Goal: Information Seeking & Learning: Check status

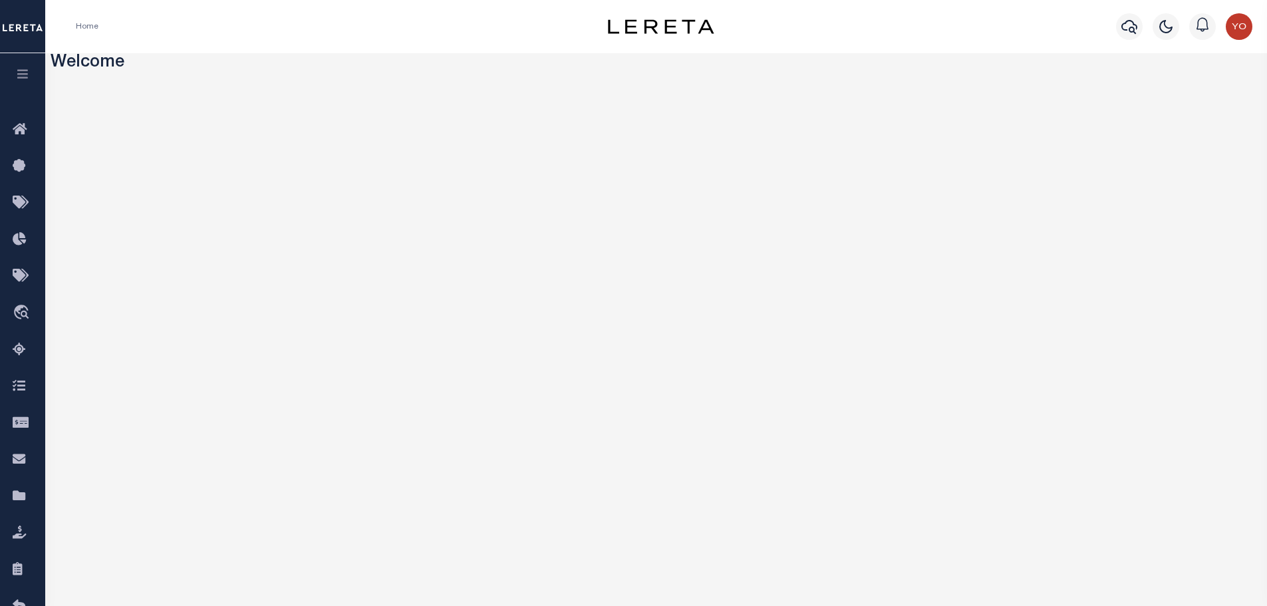
click at [27, 78] on icon "button" at bounding box center [22, 74] width 15 height 12
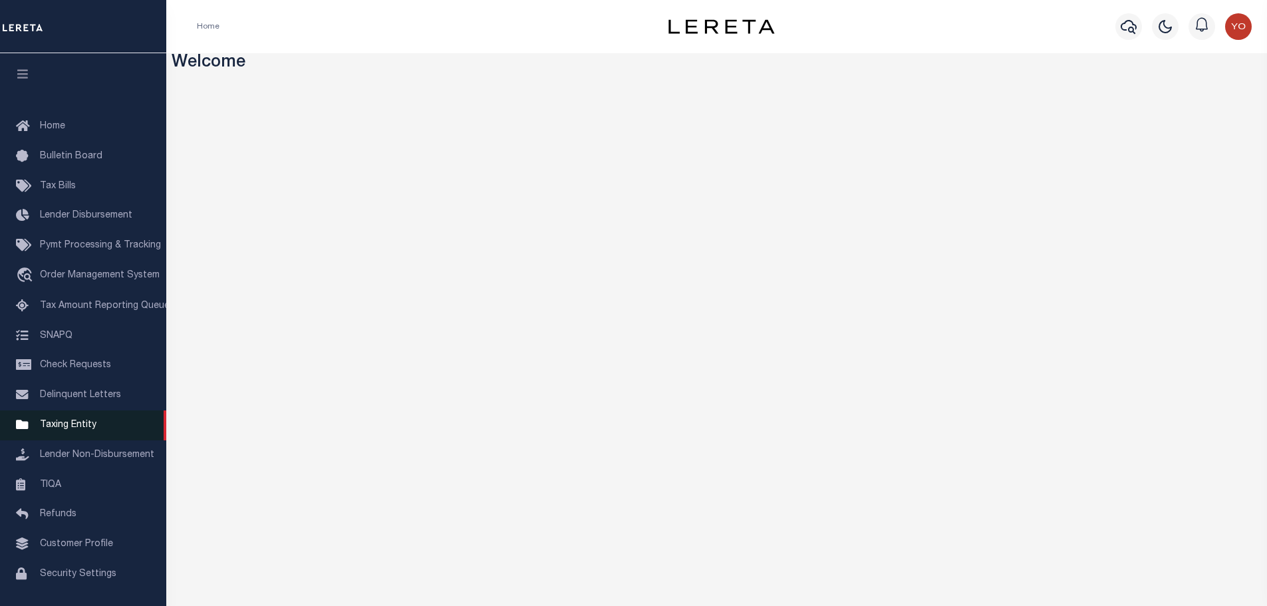
click at [70, 428] on span "Taxing Entity" at bounding box center [68, 424] width 57 height 9
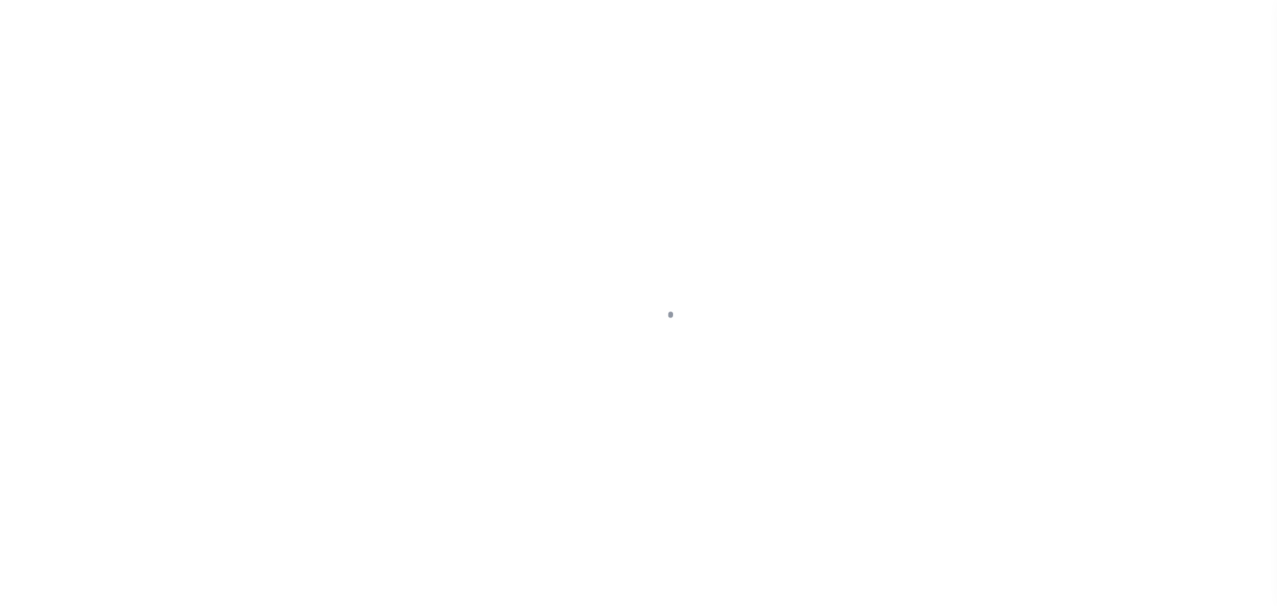
scroll to position [42, 0]
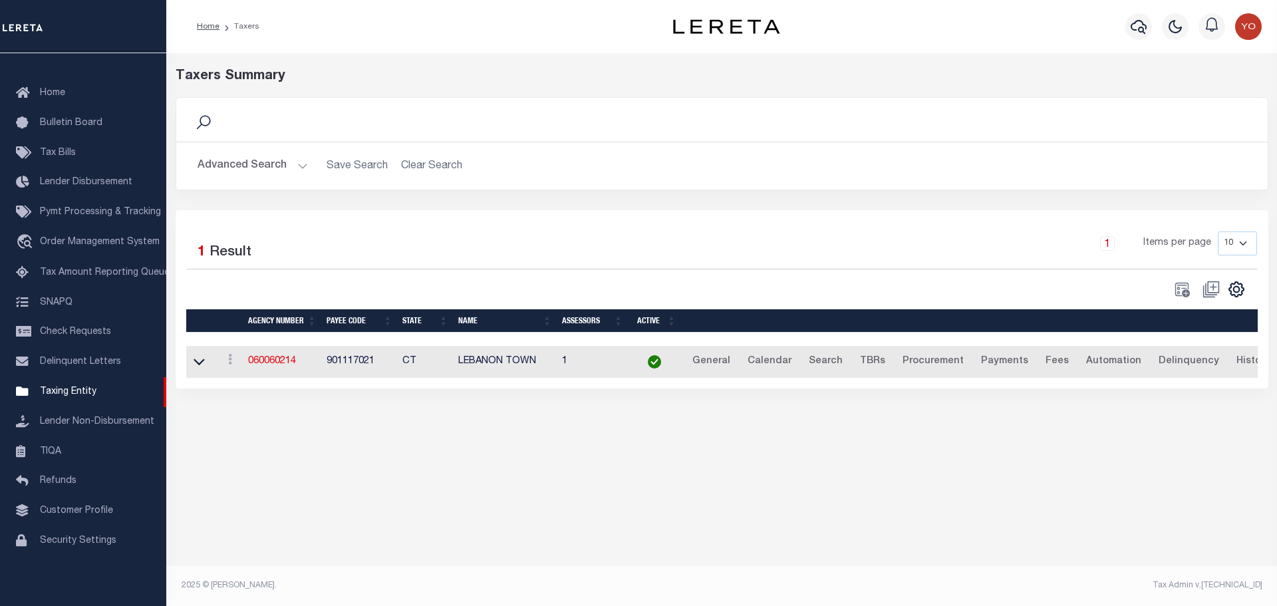
click at [299, 167] on button "Advanced Search" at bounding box center [252, 166] width 110 height 26
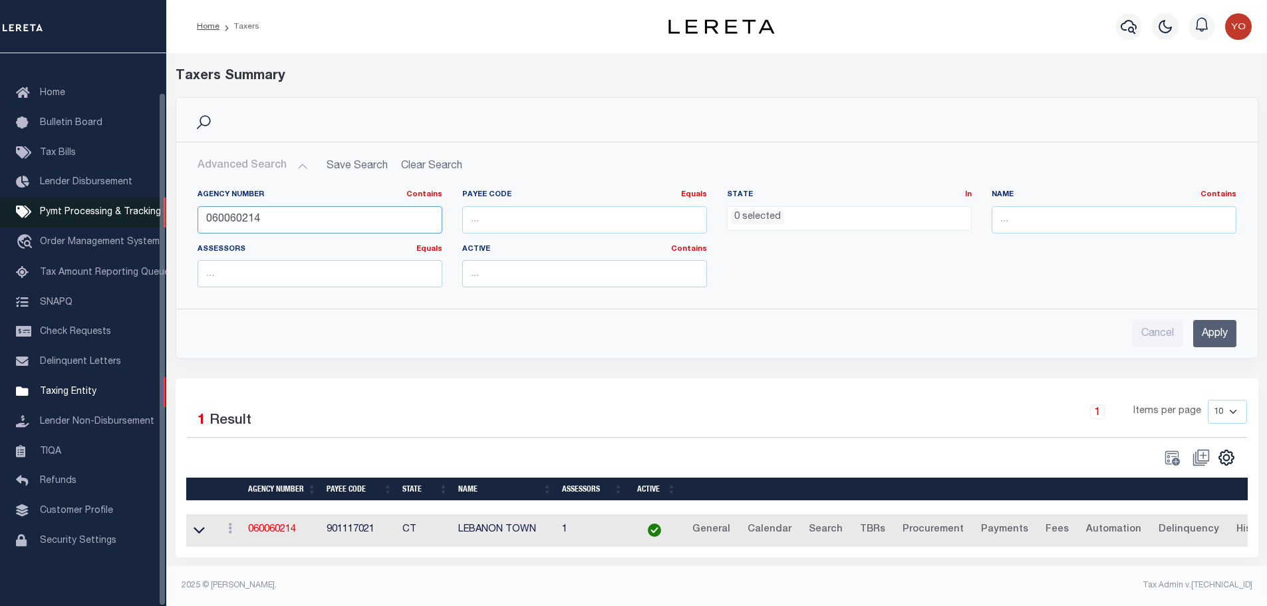
drag, startPoint x: 220, startPoint y: 218, endPoint x: 121, endPoint y: 210, distance: 99.4
click at [121, 210] on div "Home Taxers Profile" at bounding box center [633, 299] width 1267 height 598
paste input "421020501"
type input "421020501"
click at [1205, 336] on input "Apply" at bounding box center [1214, 333] width 43 height 27
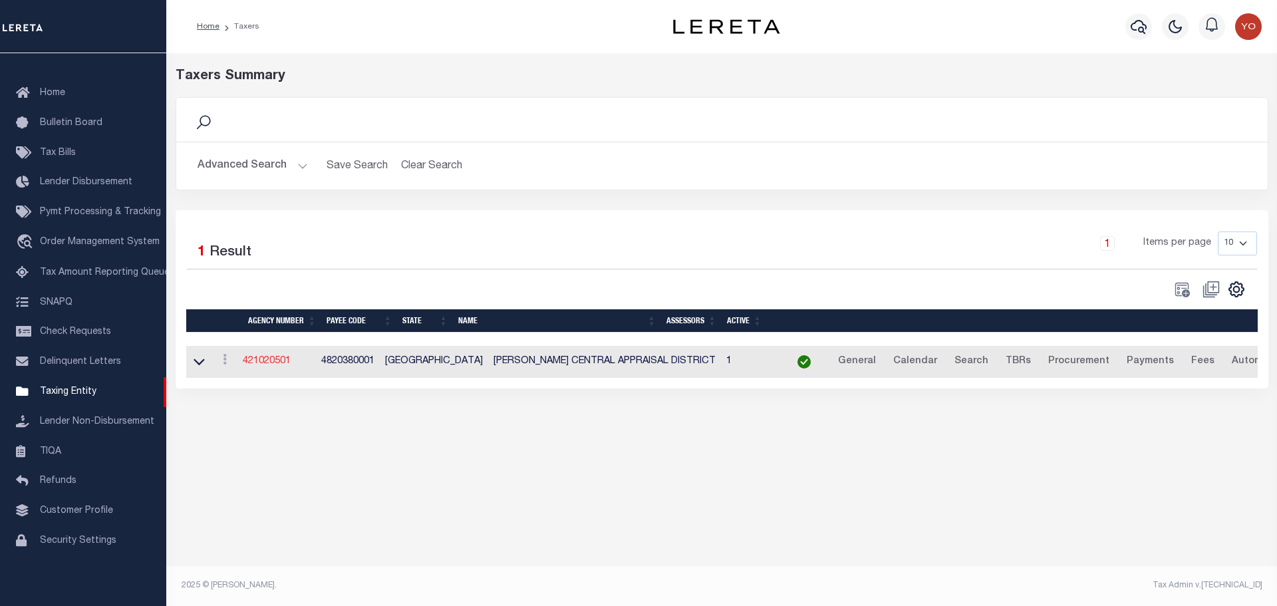
click at [279, 364] on link "421020501" at bounding box center [267, 360] width 48 height 9
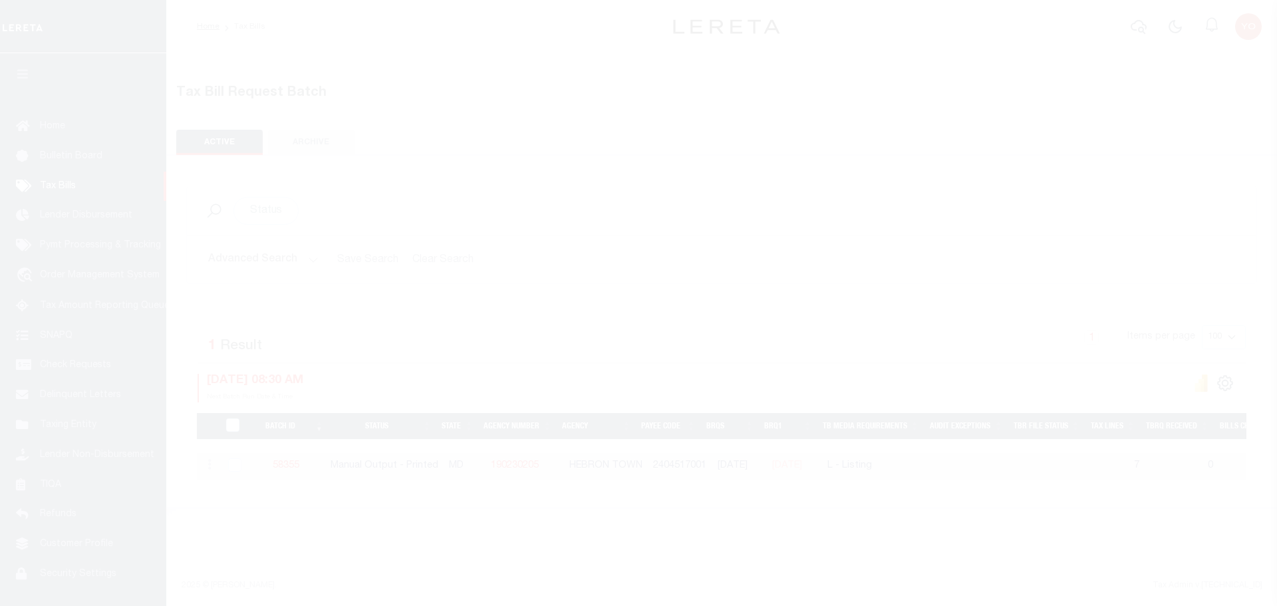
select select
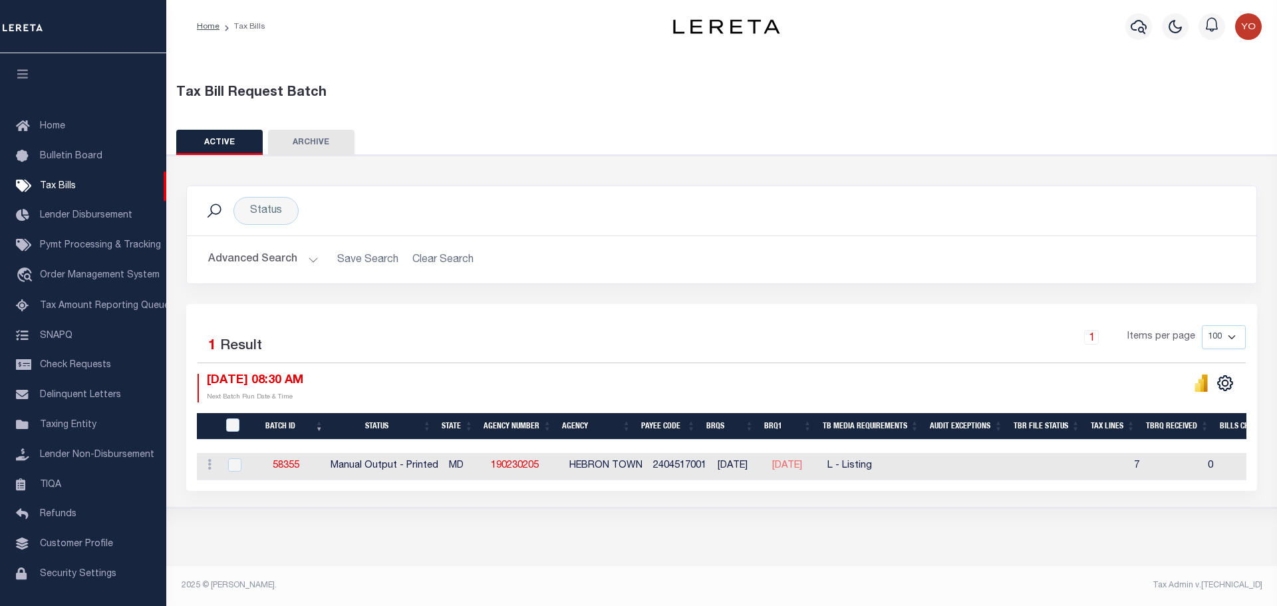
click at [312, 260] on button "Advanced Search" at bounding box center [263, 260] width 110 height 26
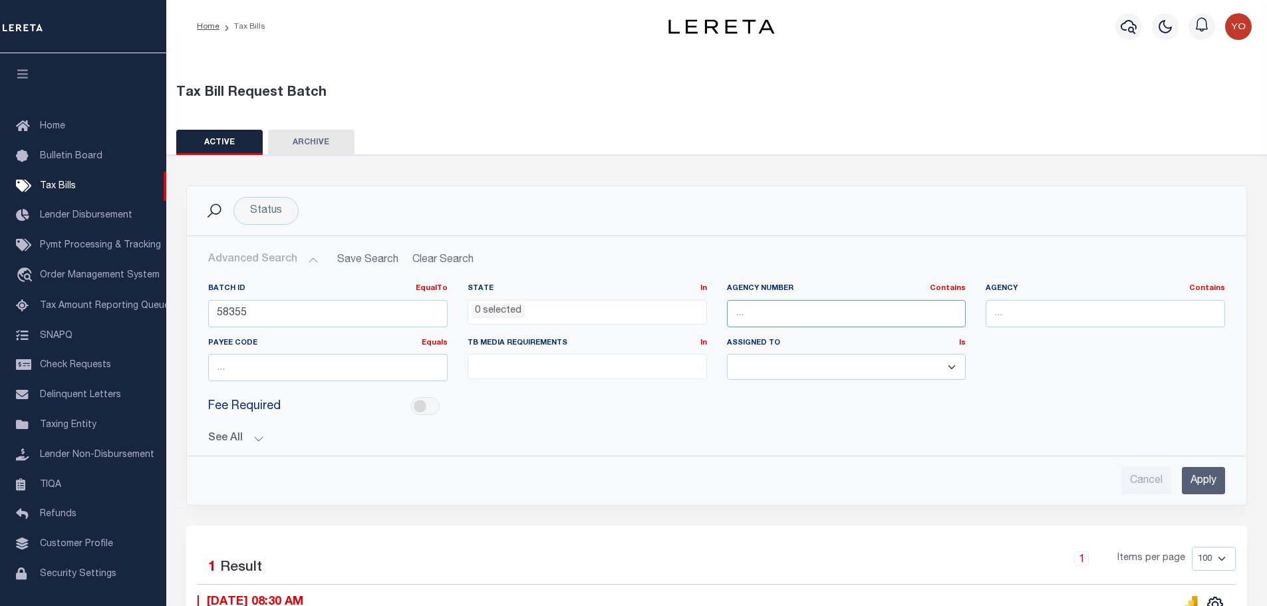
click at [759, 316] on input "text" at bounding box center [846, 313] width 239 height 27
paste input "421020501"
type input "421020501"
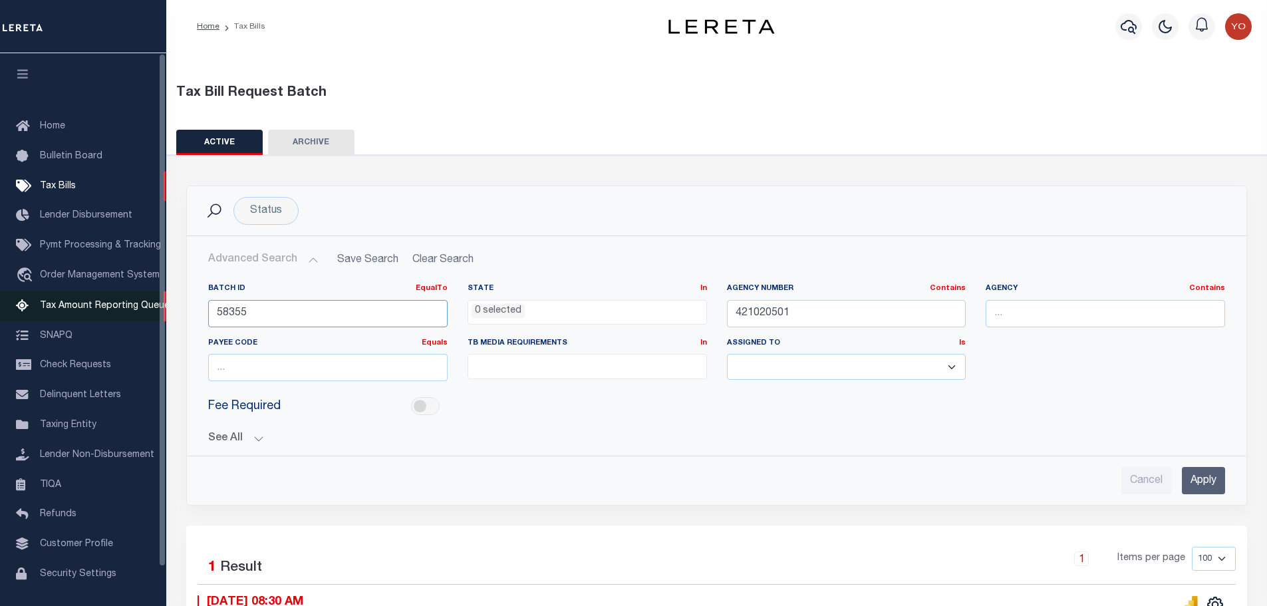
drag, startPoint x: 298, startPoint y: 314, endPoint x: 143, endPoint y: 294, distance: 156.2
click at [143, 294] on div "Home Tax Bills" at bounding box center [633, 385] width 1267 height 771
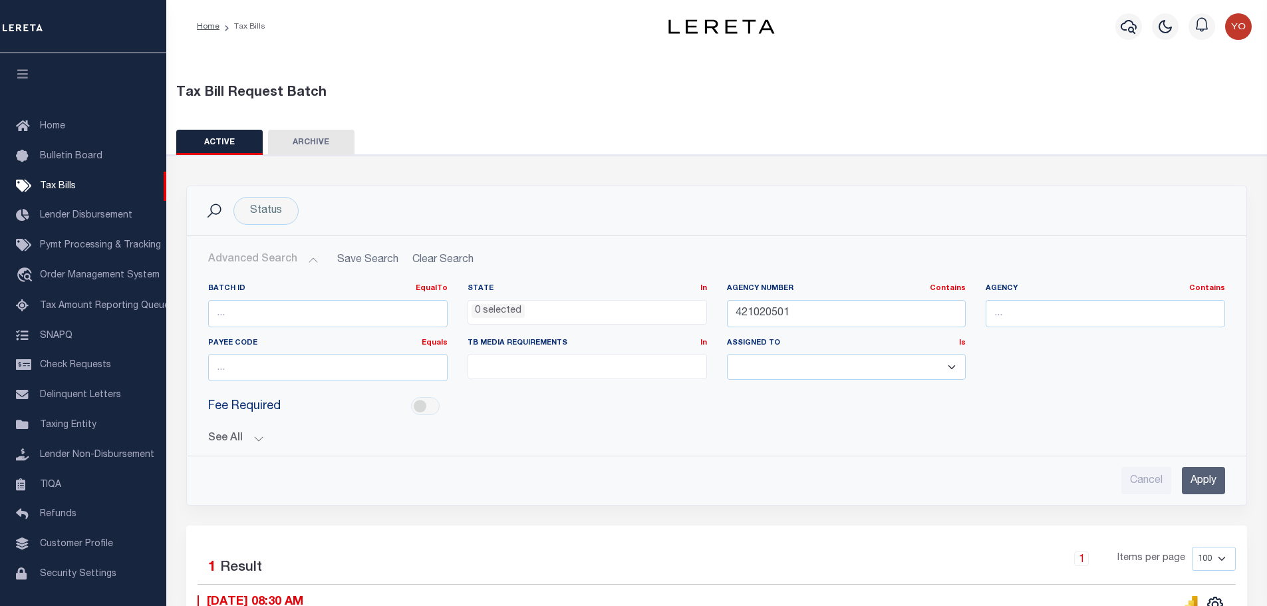
click at [1205, 476] on input "Apply" at bounding box center [1202, 480] width 43 height 27
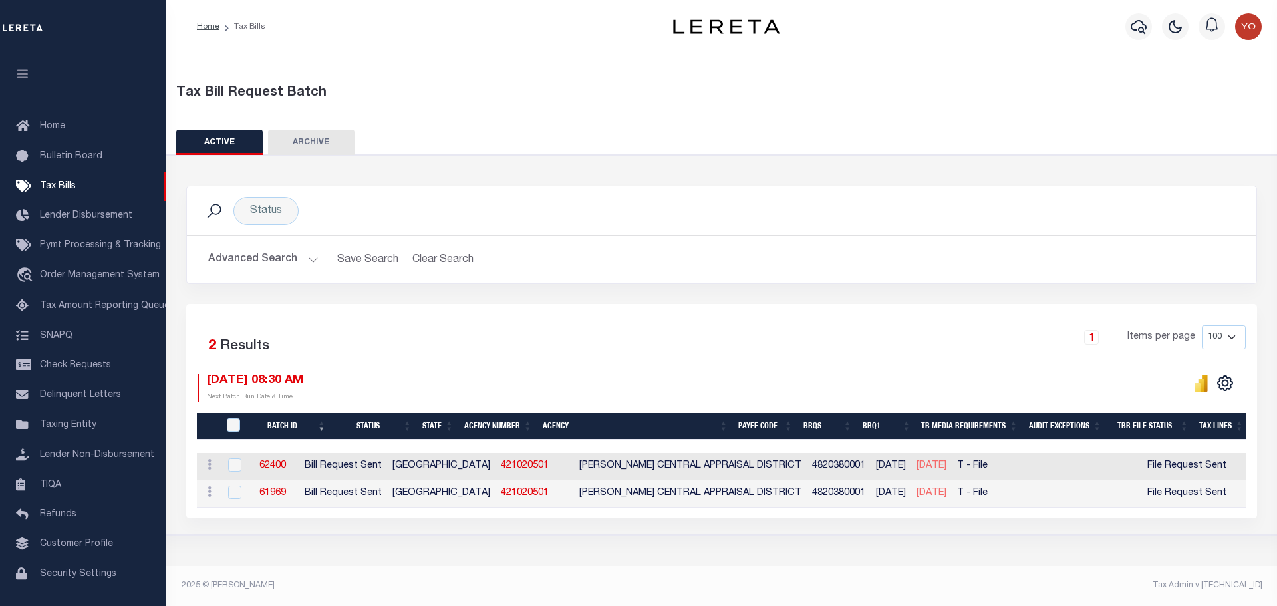
drag, startPoint x: 644, startPoint y: 516, endPoint x: 848, endPoint y: 515, distance: 204.8
click at [848, 507] on div "Batch ID Status State Agency Number Agency Payee Code BRQS BRQ1 TB Media Requir…" at bounding box center [721, 480] width 1049 height 55
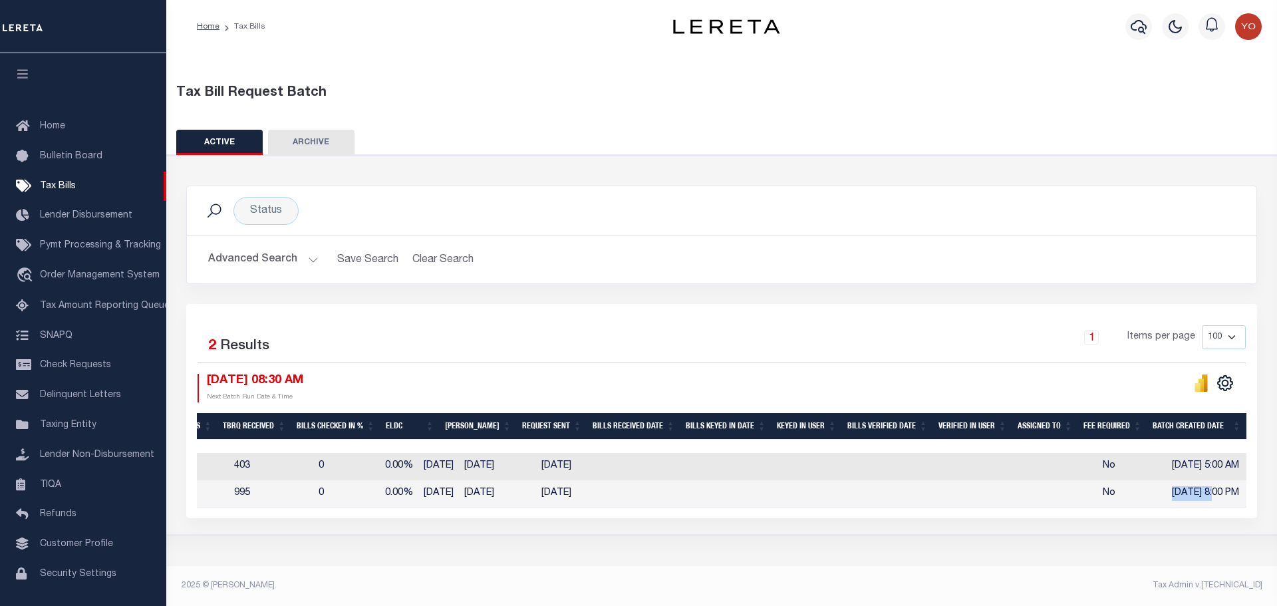
drag, startPoint x: 1150, startPoint y: 495, endPoint x: 1198, endPoint y: 493, distance: 47.9
click at [1198, 493] on td "[DATE] 8:00 PM" at bounding box center [1213, 493] width 94 height 27
checkbox input "true"
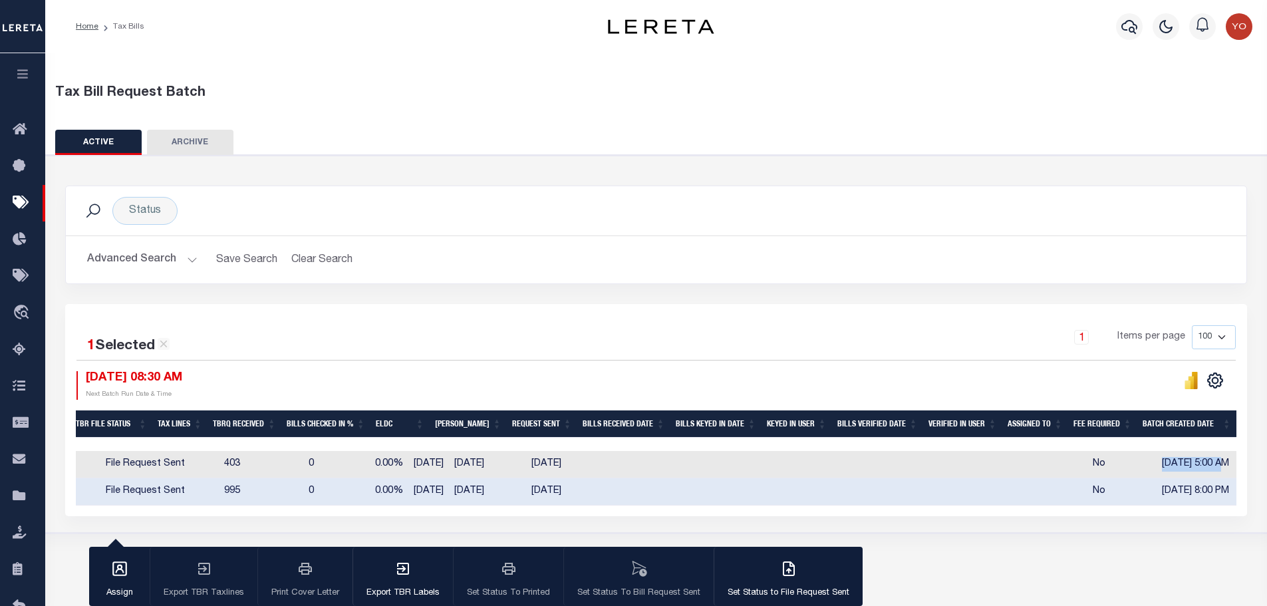
drag, startPoint x: 1142, startPoint y: 464, endPoint x: 1203, endPoint y: 463, distance: 61.2
click at [1204, 463] on td "[DATE] 5:00 AM" at bounding box center [1203, 464] width 94 height 27
checkbox input "true"
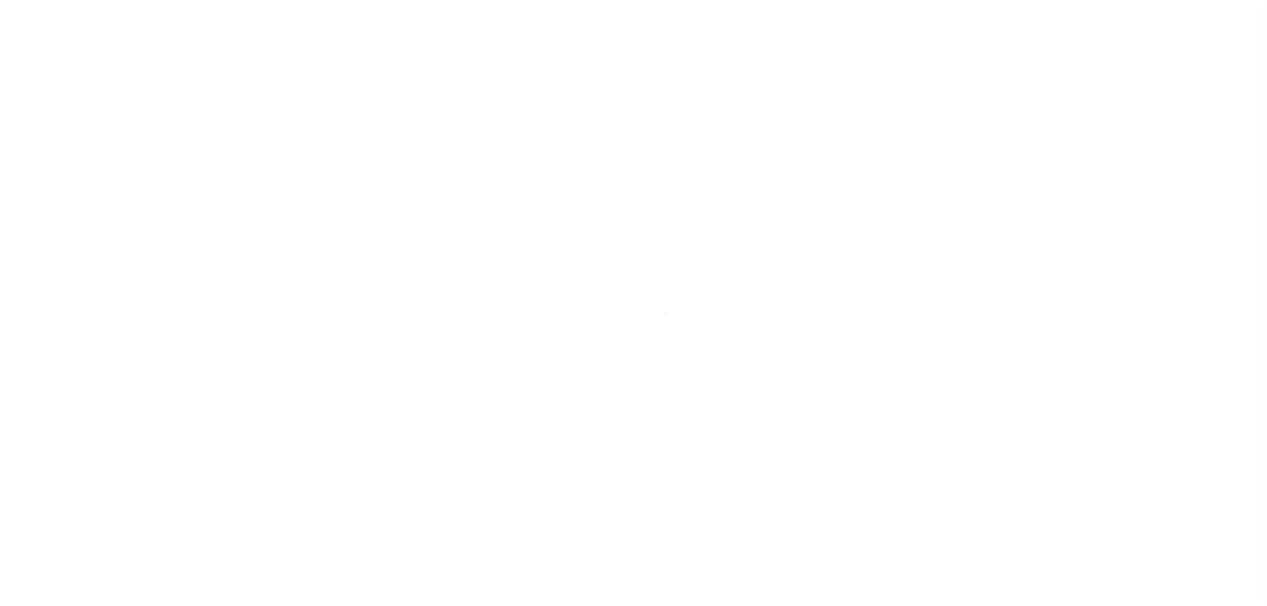
select select
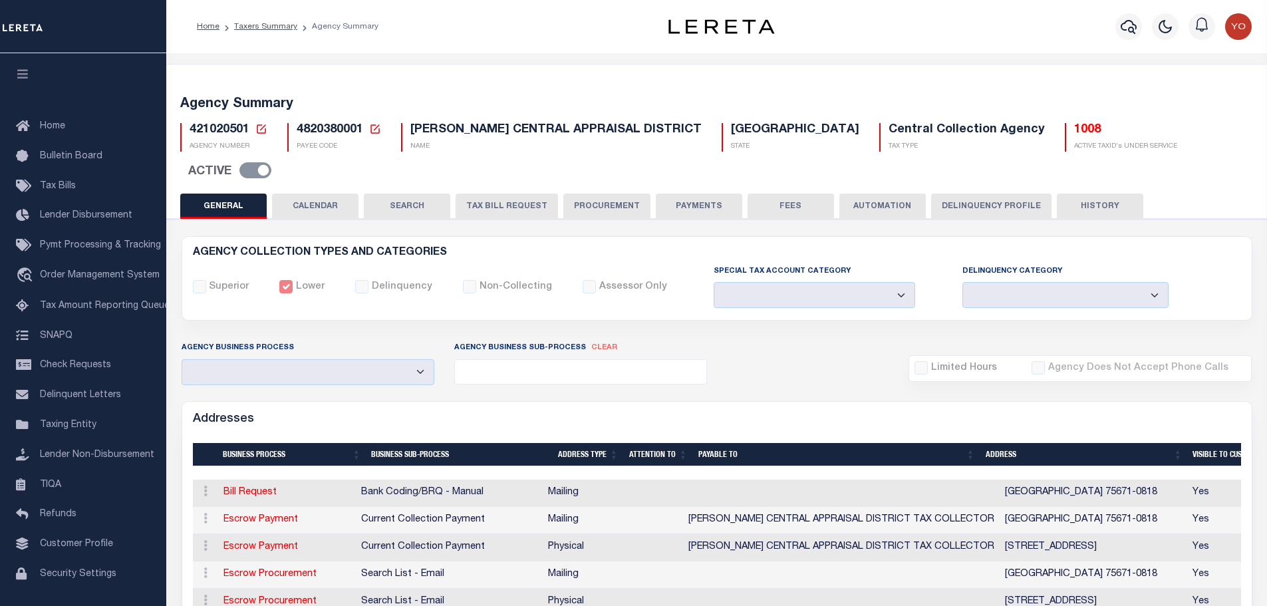
click at [324, 193] on button "CALENDAR" at bounding box center [315, 205] width 86 height 25
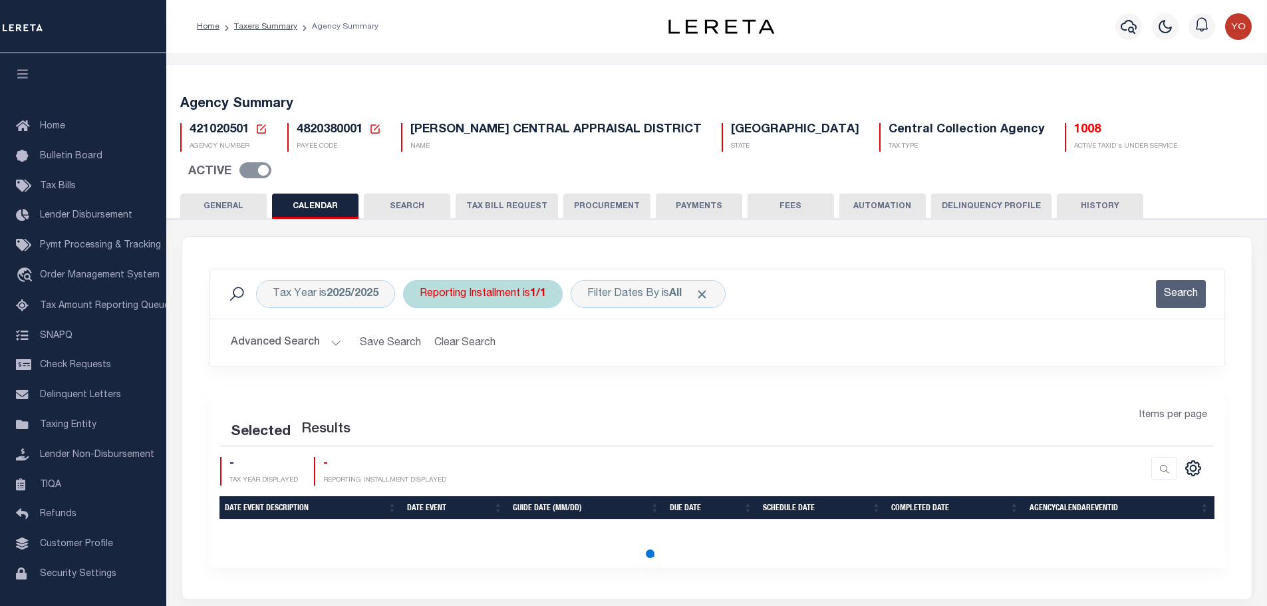
checkbox input "false"
type input "1"
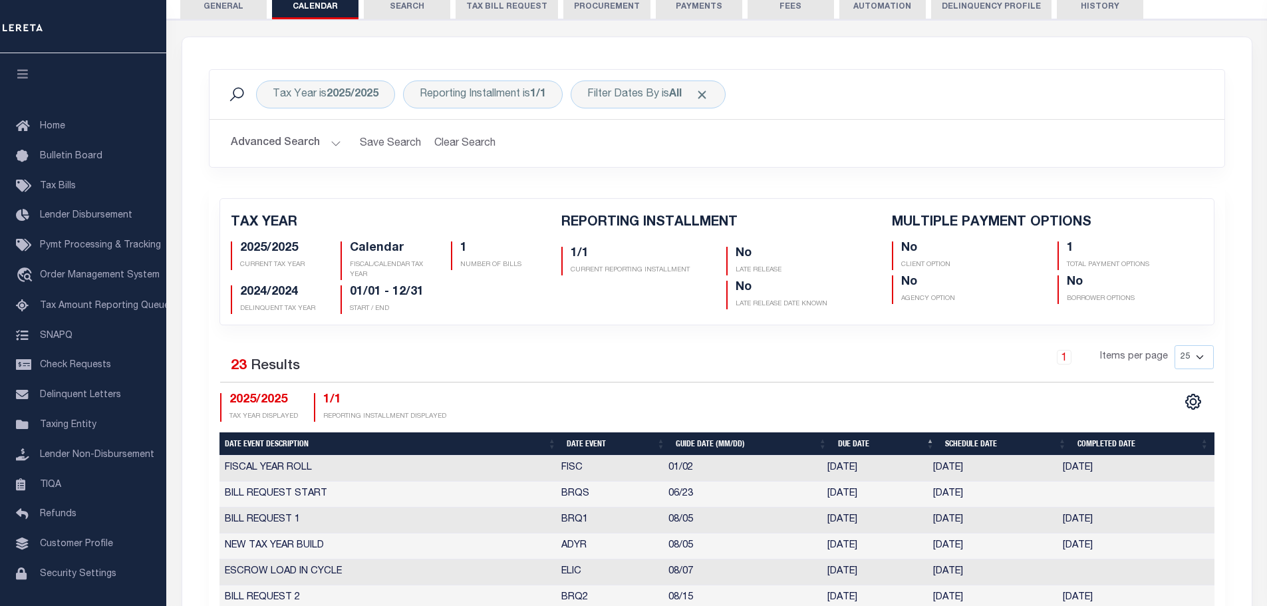
scroll to position [266, 0]
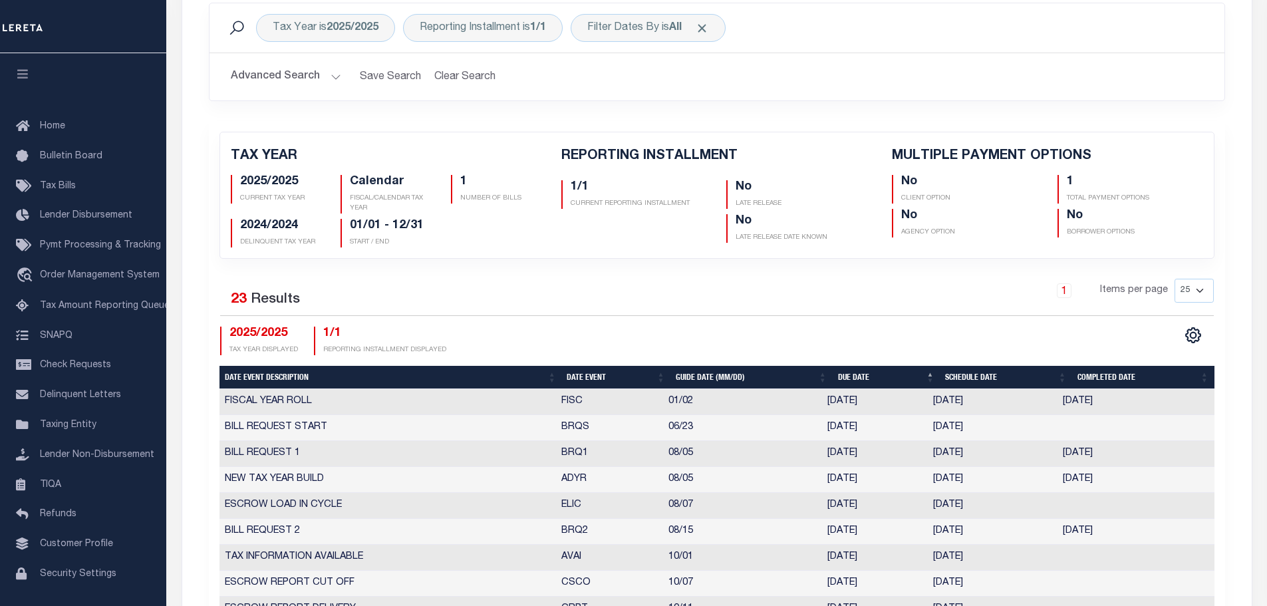
click at [594, 366] on th "Date Event" at bounding box center [615, 377] width 109 height 23
checkbox input "false"
click at [594, 366] on th "Date Event" at bounding box center [615, 377] width 109 height 23
checkbox input "false"
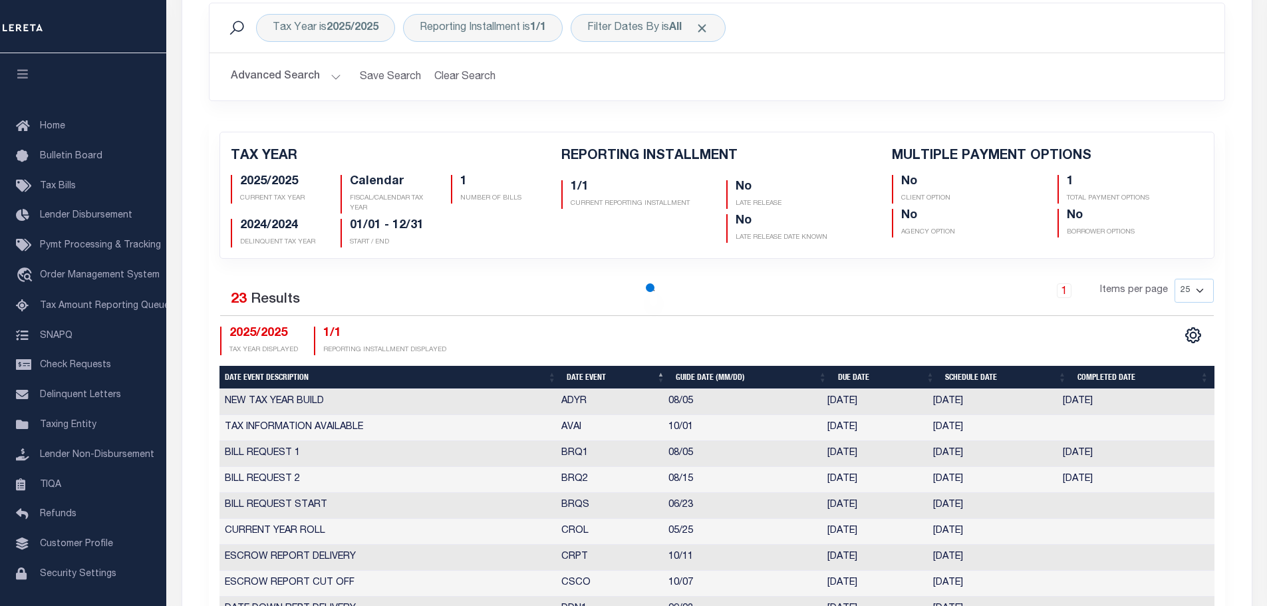
checkbox input "false"
click at [594, 366] on th "Date Event" at bounding box center [615, 377] width 109 height 23
checkbox input "false"
drag, startPoint x: 938, startPoint y: 447, endPoint x: 1003, endPoint y: 446, distance: 65.2
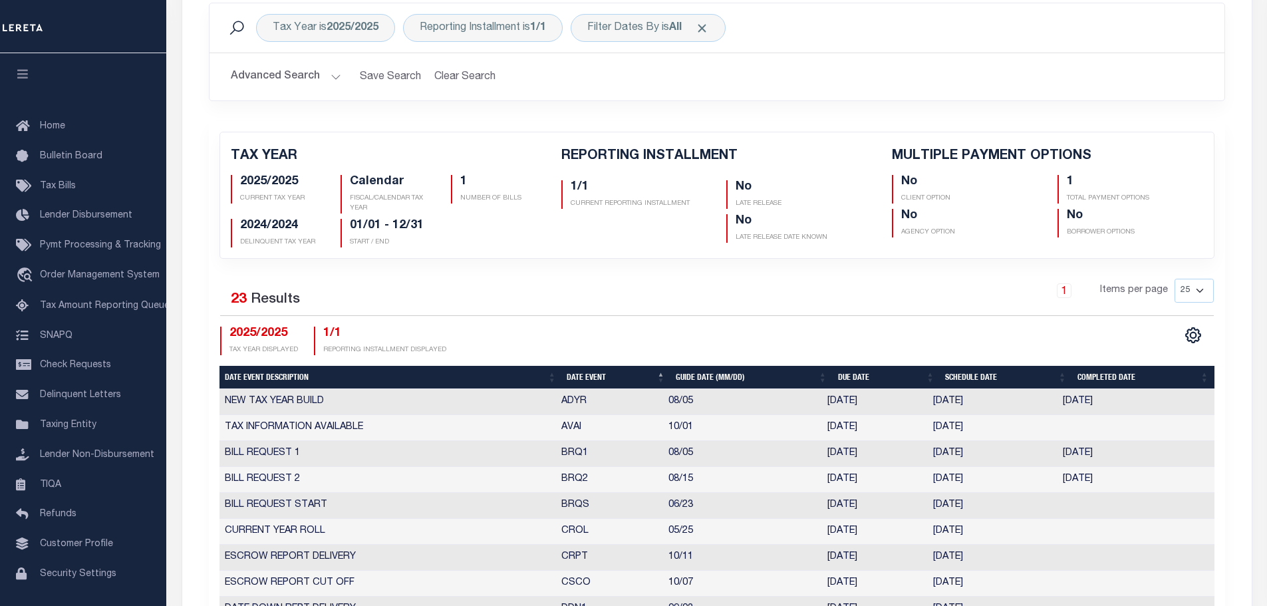
click at [1003, 467] on td "08/08/2025" at bounding box center [992, 480] width 130 height 26
